Goal: Task Accomplishment & Management: Manage account settings

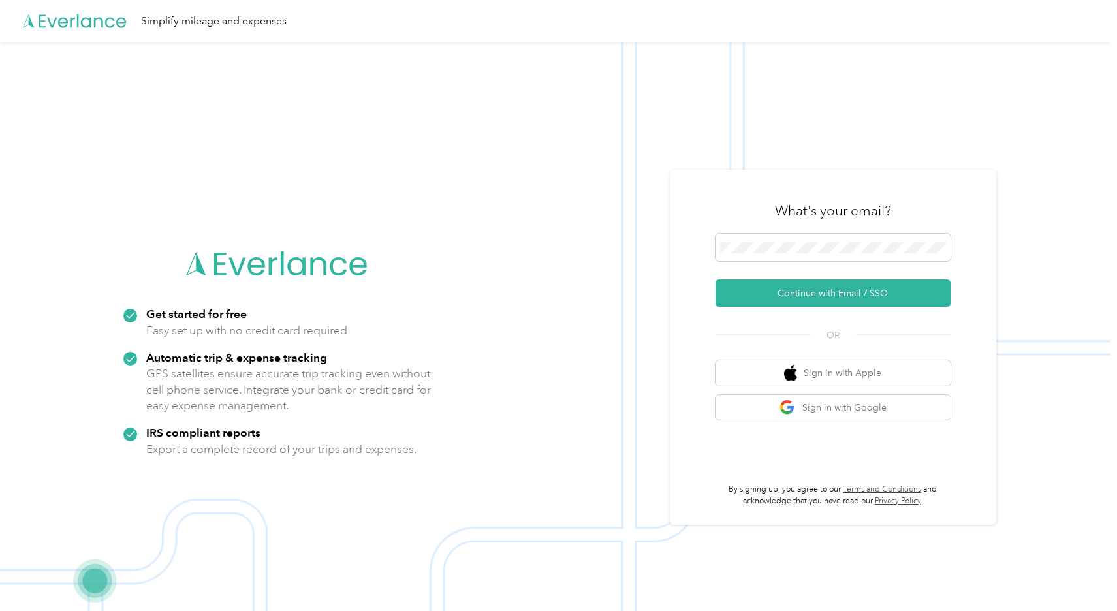
click at [829, 140] on img at bounding box center [555, 347] width 1110 height 611
click at [766, 292] on button "Continue with Email / SSO" at bounding box center [832, 292] width 235 height 27
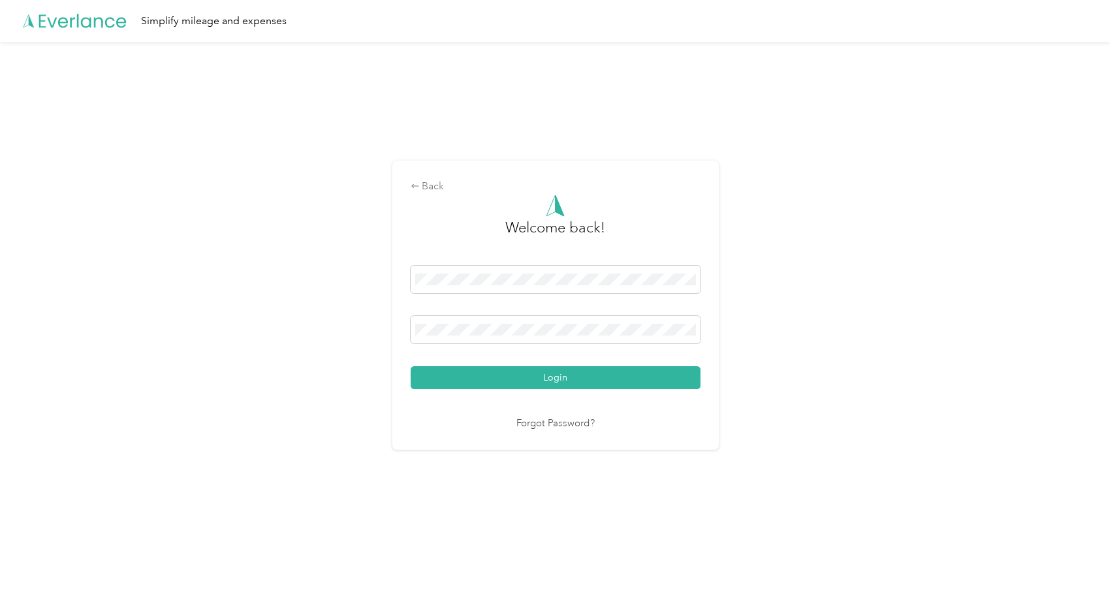
click at [635, 142] on div "Back Welcome back! Login Forgot Password?" at bounding box center [555, 311] width 1110 height 538
click at [548, 339] on span at bounding box center [555, 329] width 290 height 27
click at [490, 375] on button "Login" at bounding box center [555, 377] width 290 height 23
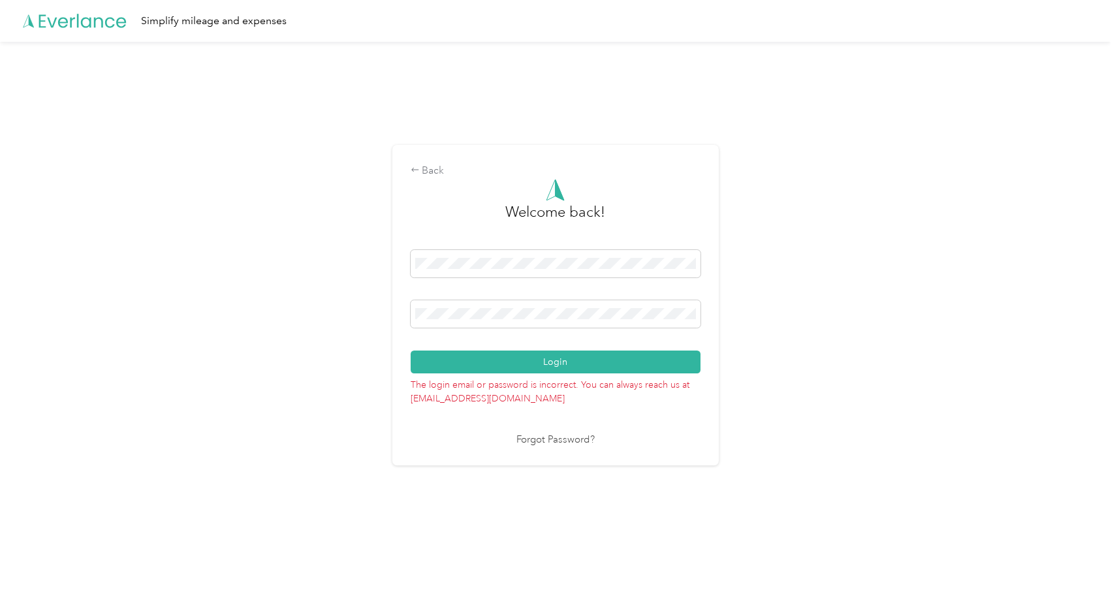
click at [548, 79] on div "Back Welcome back! Login The login email or password is incorrect. You can alwa…" at bounding box center [555, 311] width 1110 height 538
click at [332, 313] on div "Back Welcome back! Login The login email or password is incorrect. You can alwa…" at bounding box center [555, 311] width 1110 height 538
click at [477, 358] on button "Login" at bounding box center [555, 361] width 290 height 23
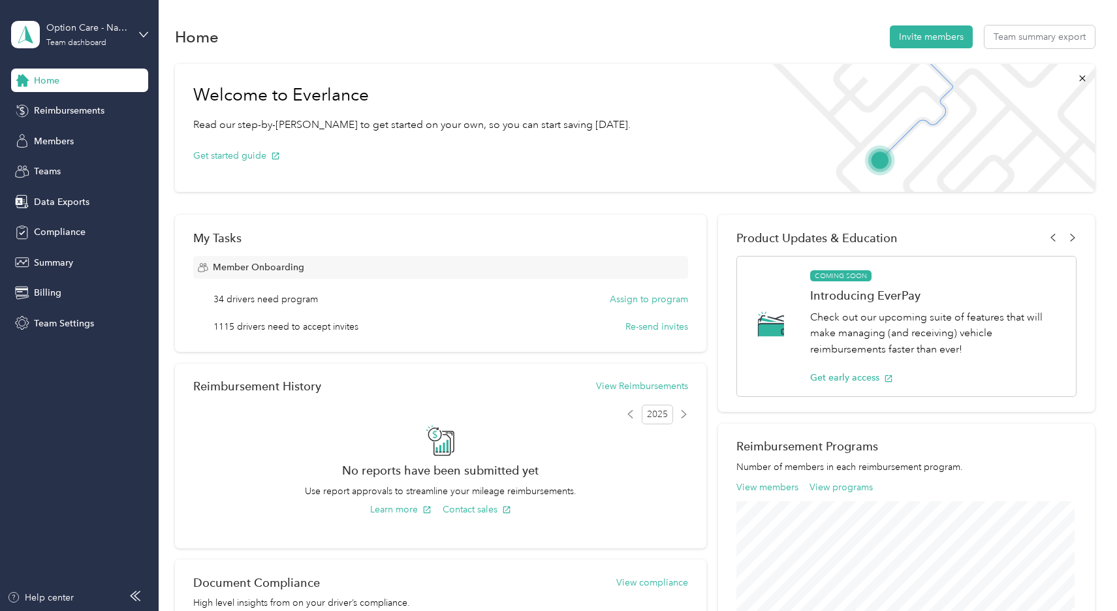
click at [710, 25] on div "Home Invite members Team summary export" at bounding box center [635, 36] width 920 height 27
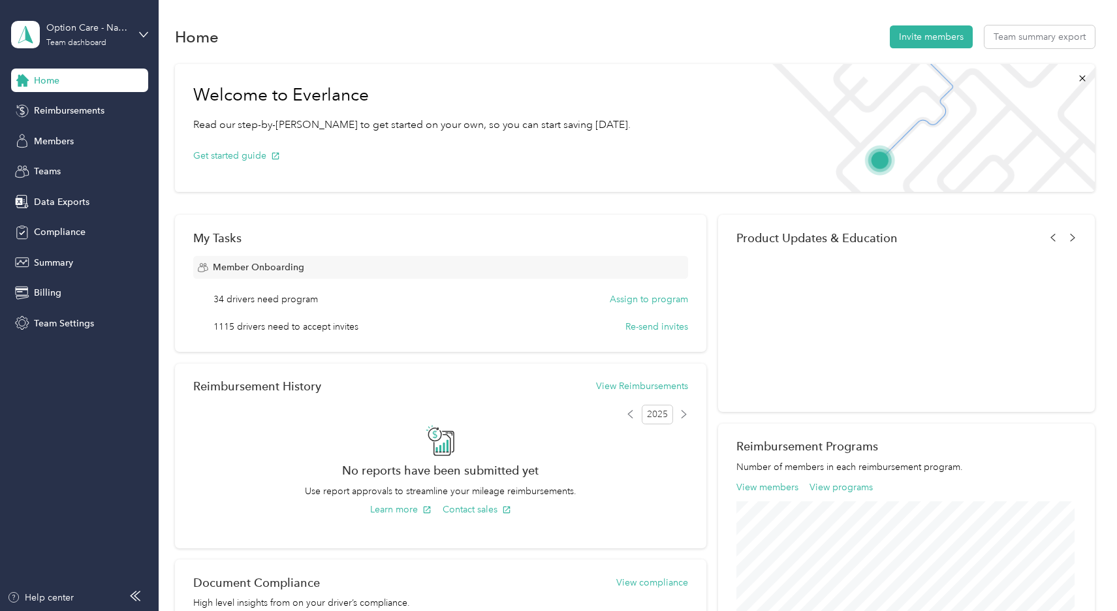
click at [136, 32] on div "Option Care - Naven Health Team dashboard" at bounding box center [79, 35] width 137 height 46
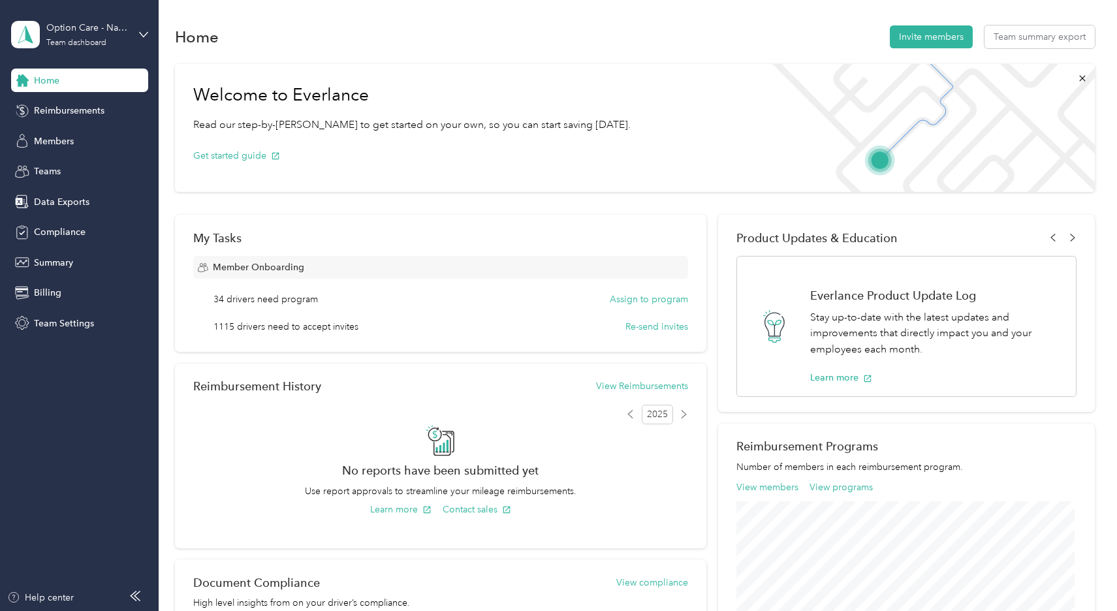
drag, startPoint x: 83, startPoint y: 418, endPoint x: 82, endPoint y: 397, distance: 21.6
click at [83, 418] on aside "Option Care - Naven Health Team dashboard Home Reimbursements Members Teams Dat…" at bounding box center [79, 305] width 159 height 611
click at [79, 332] on div "Team Settings" at bounding box center [79, 322] width 137 height 23
